Goal: Task Accomplishment & Management: Manage account settings

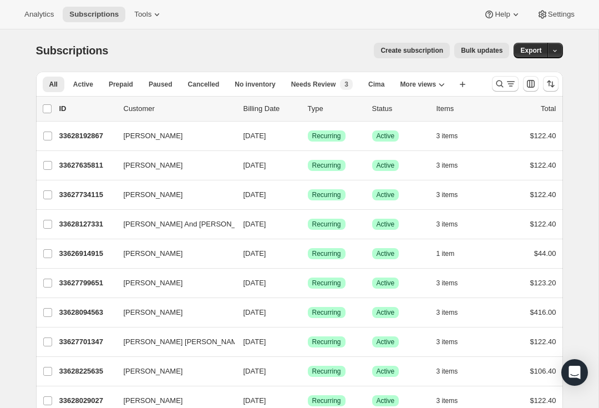
click at [510, 83] on icon "Search and filter results" at bounding box center [510, 83] width 11 height 11
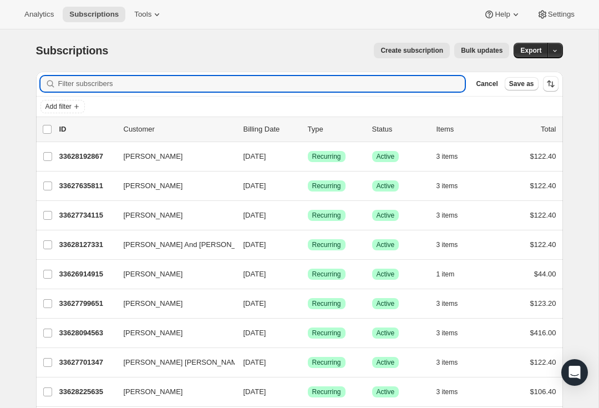
click at [249, 85] on input "Filter subscribers" at bounding box center [261, 84] width 407 height 16
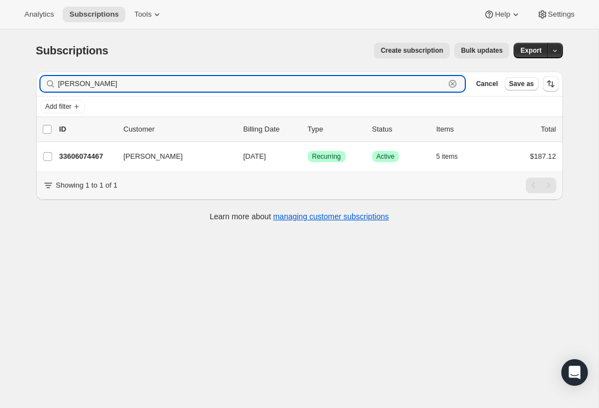
type input "[PERSON_NAME]"
click at [95, 156] on p "33606074467" at bounding box center [86, 156] width 55 height 11
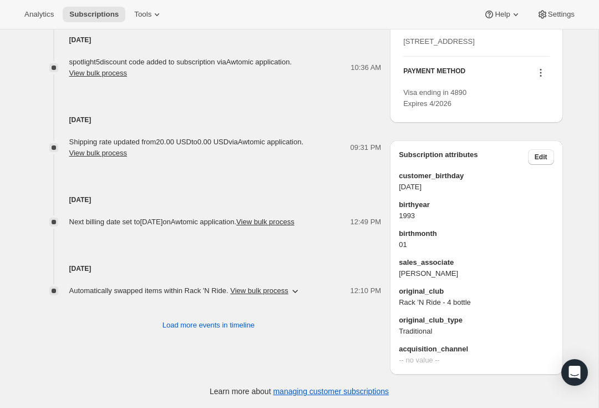
scroll to position [583, 0]
click at [538, 78] on icon at bounding box center [540, 72] width 11 height 11
click at [539, 193] on span "Add credit card" at bounding box center [523, 197] width 48 height 8
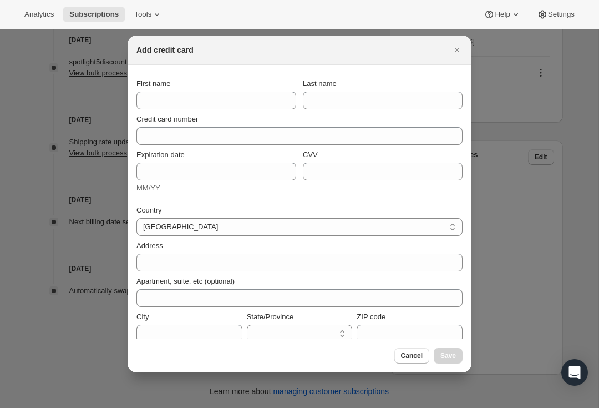
select select "CA"
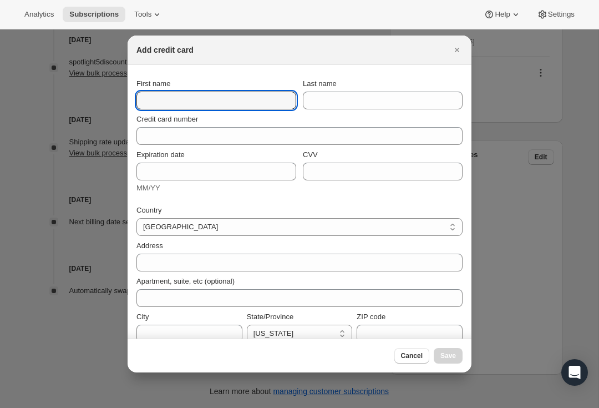
click at [245, 95] on input "First name" at bounding box center [216, 100] width 160 height 18
type input "K"
type input "[PERSON_NAME]"
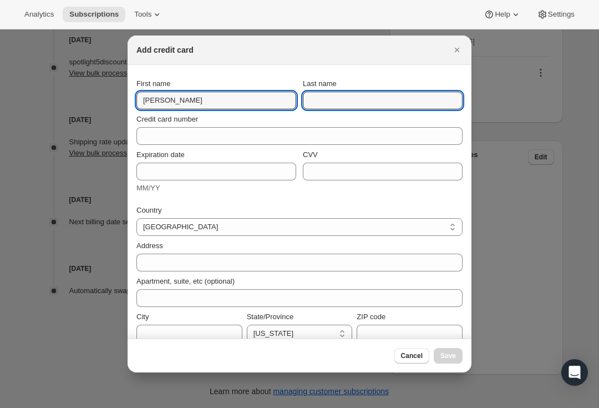
click at [358, 100] on input "Last name" at bounding box center [383, 100] width 160 height 18
type input "King"
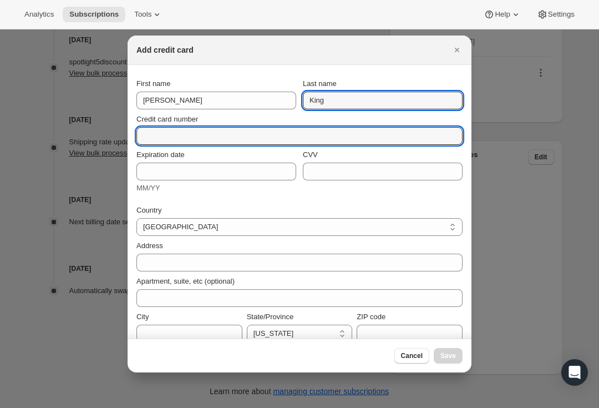
click at [237, 137] on input "Credit card number" at bounding box center [294, 136] width 317 height 18
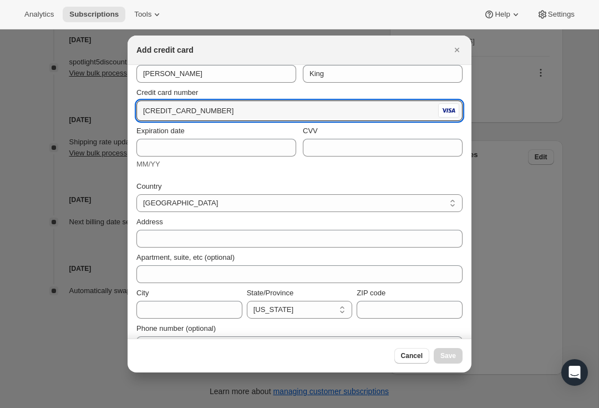
scroll to position [28, 0]
type input "[CREDIT_CARD_NUMBER]"
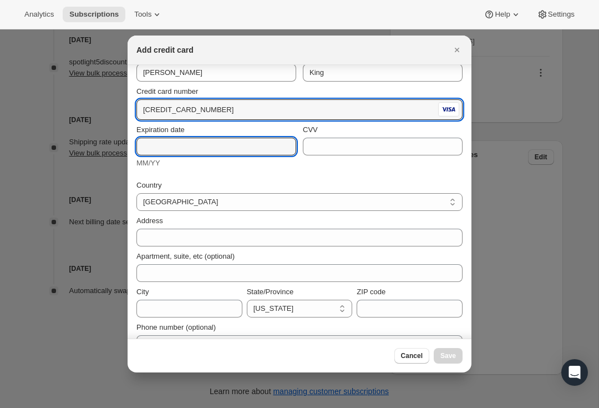
click at [223, 149] on input "Expiration date" at bounding box center [216, 147] width 160 height 18
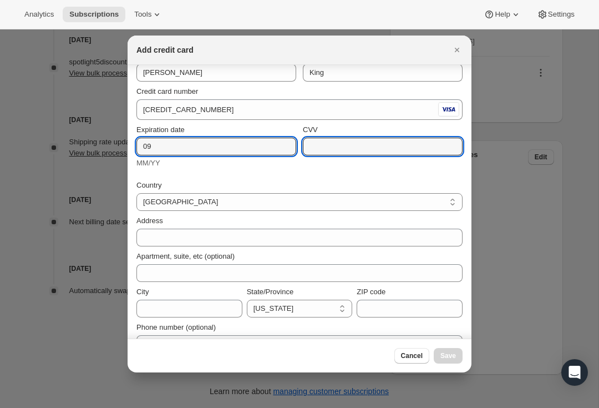
click at [344, 149] on input "CVV" at bounding box center [383, 147] width 160 height 18
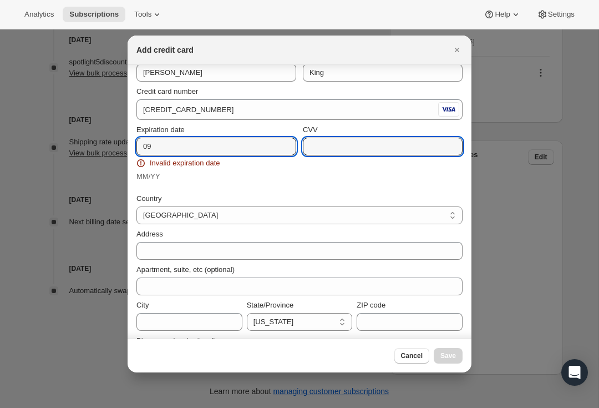
click at [200, 143] on input "09" at bounding box center [216, 147] width 160 height 18
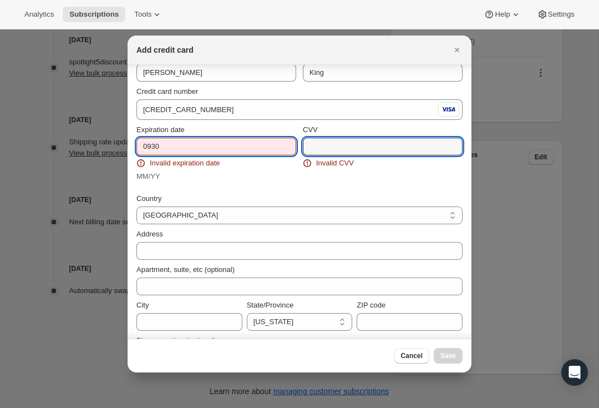
click at [355, 150] on input "CVV" at bounding box center [383, 147] width 160 height 18
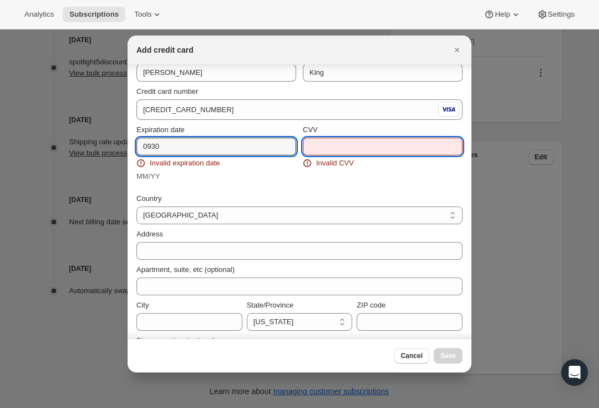
click at [194, 150] on input "0930" at bounding box center [216, 147] width 160 height 18
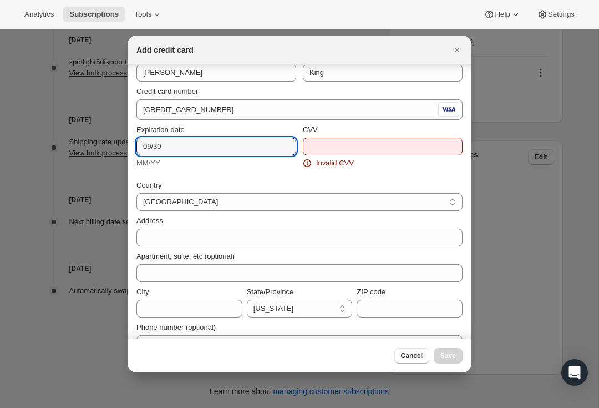
type input "09/30"
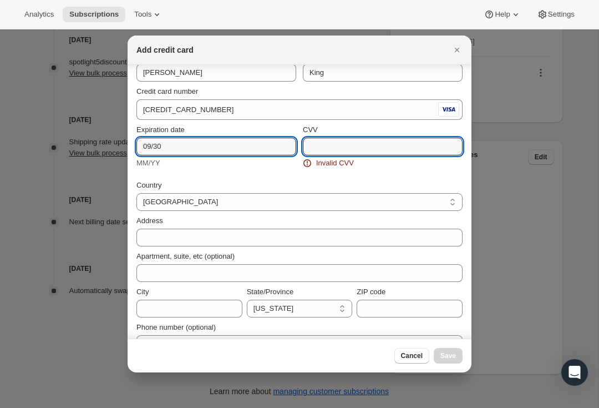
click at [364, 151] on input "CVV" at bounding box center [383, 147] width 160 height 18
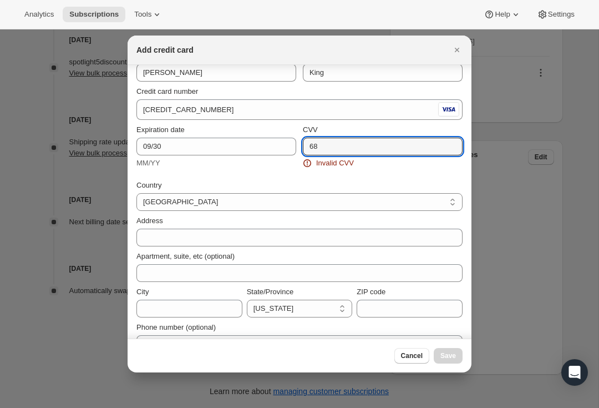
type input "688"
